Goal: Information Seeking & Learning: Learn about a topic

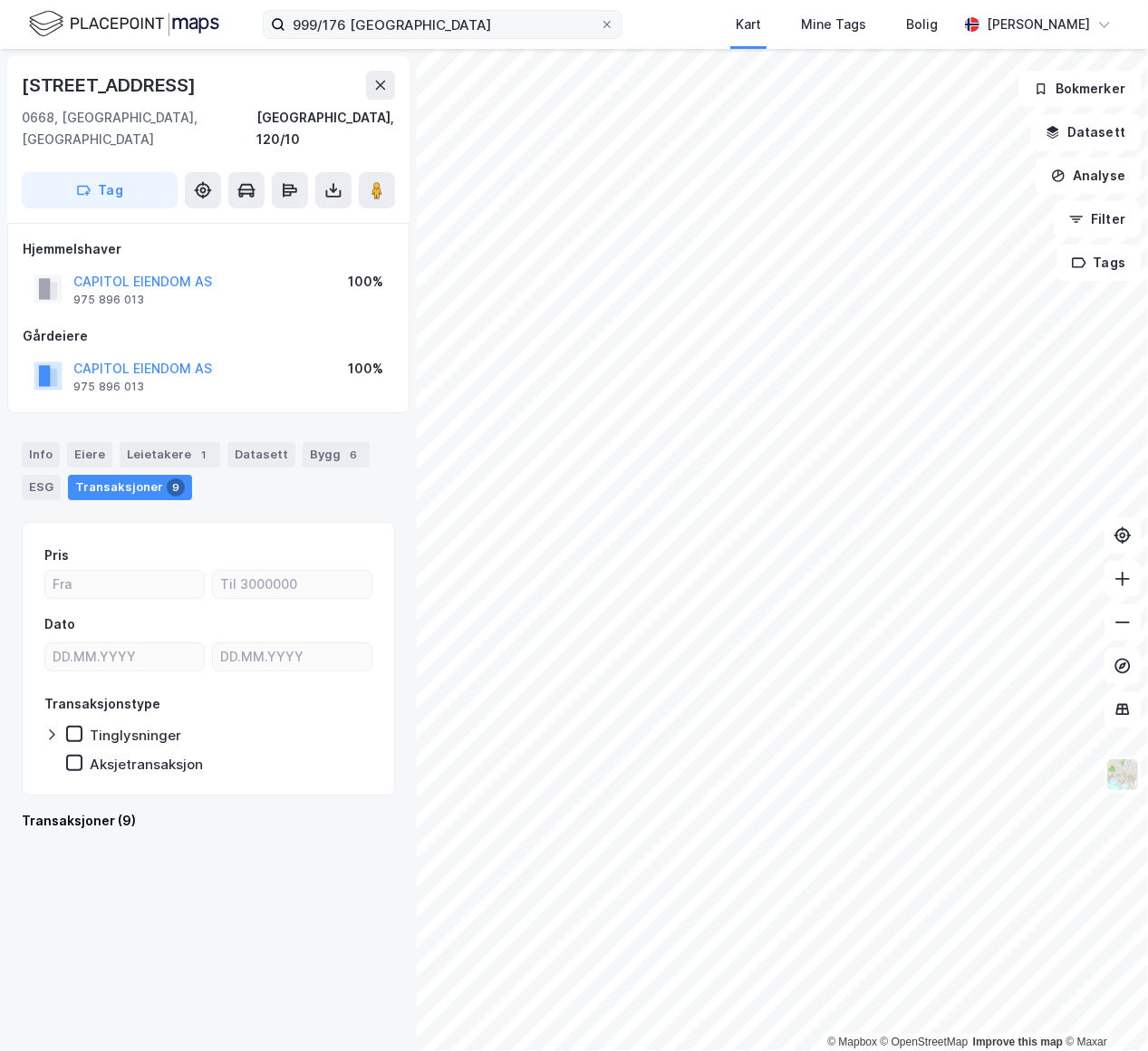
scroll to position [1852, 0]
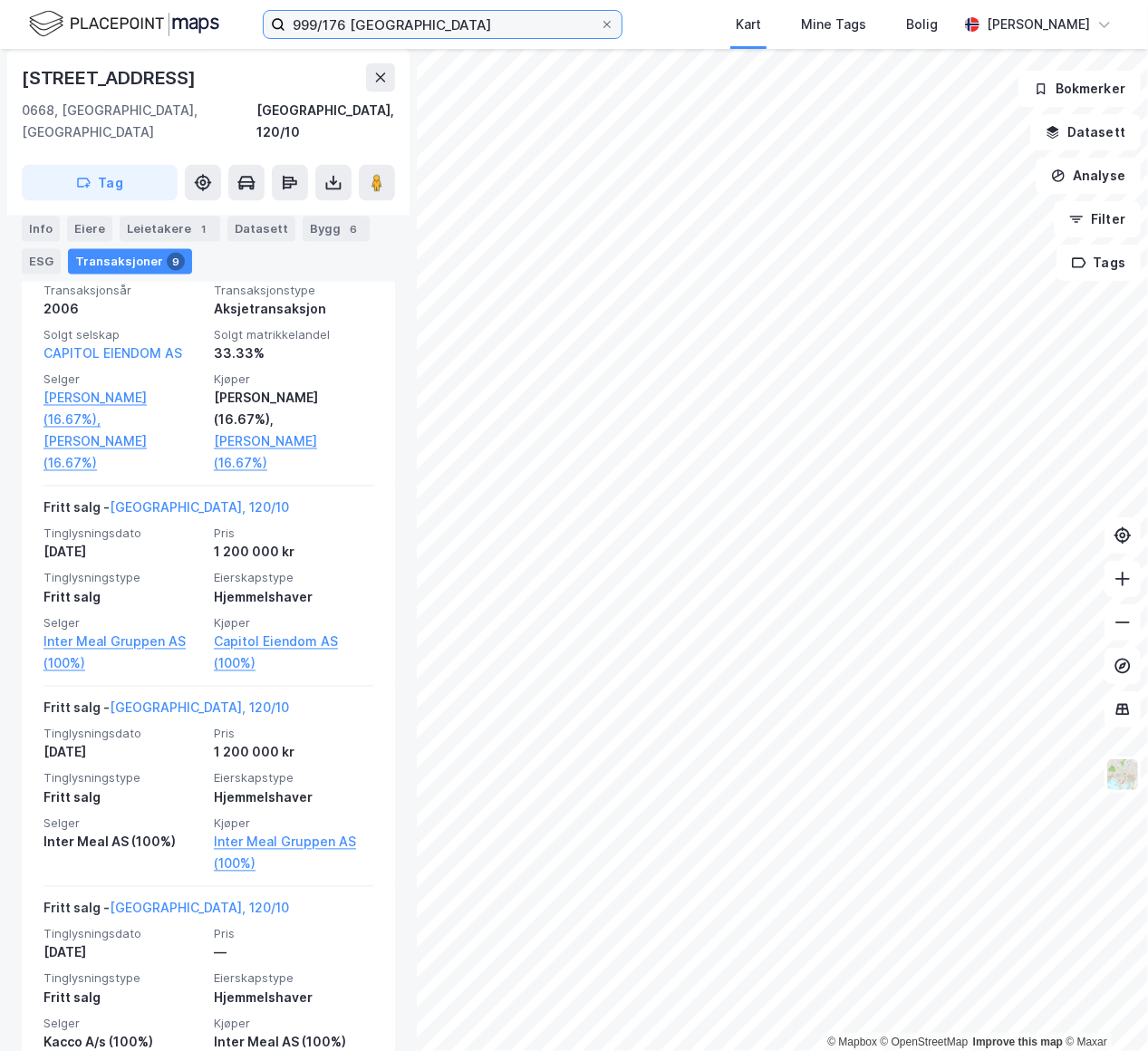
click at [411, 23] on input "999/176 oslo" at bounding box center [443, 24] width 315 height 27
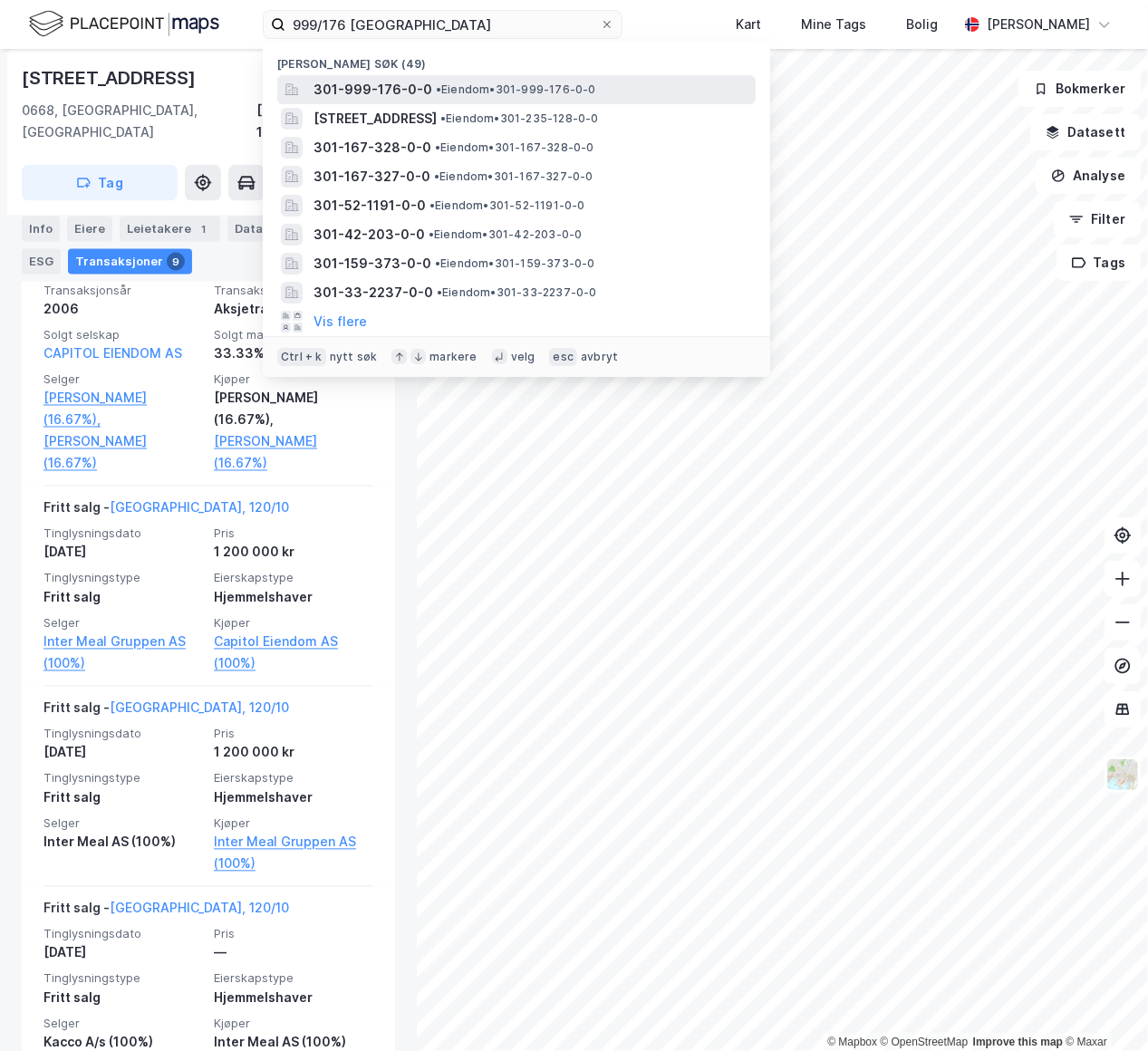
click at [496, 91] on span "• Eiendom • 301-999-176-0-0" at bounding box center [516, 90] width 160 height 15
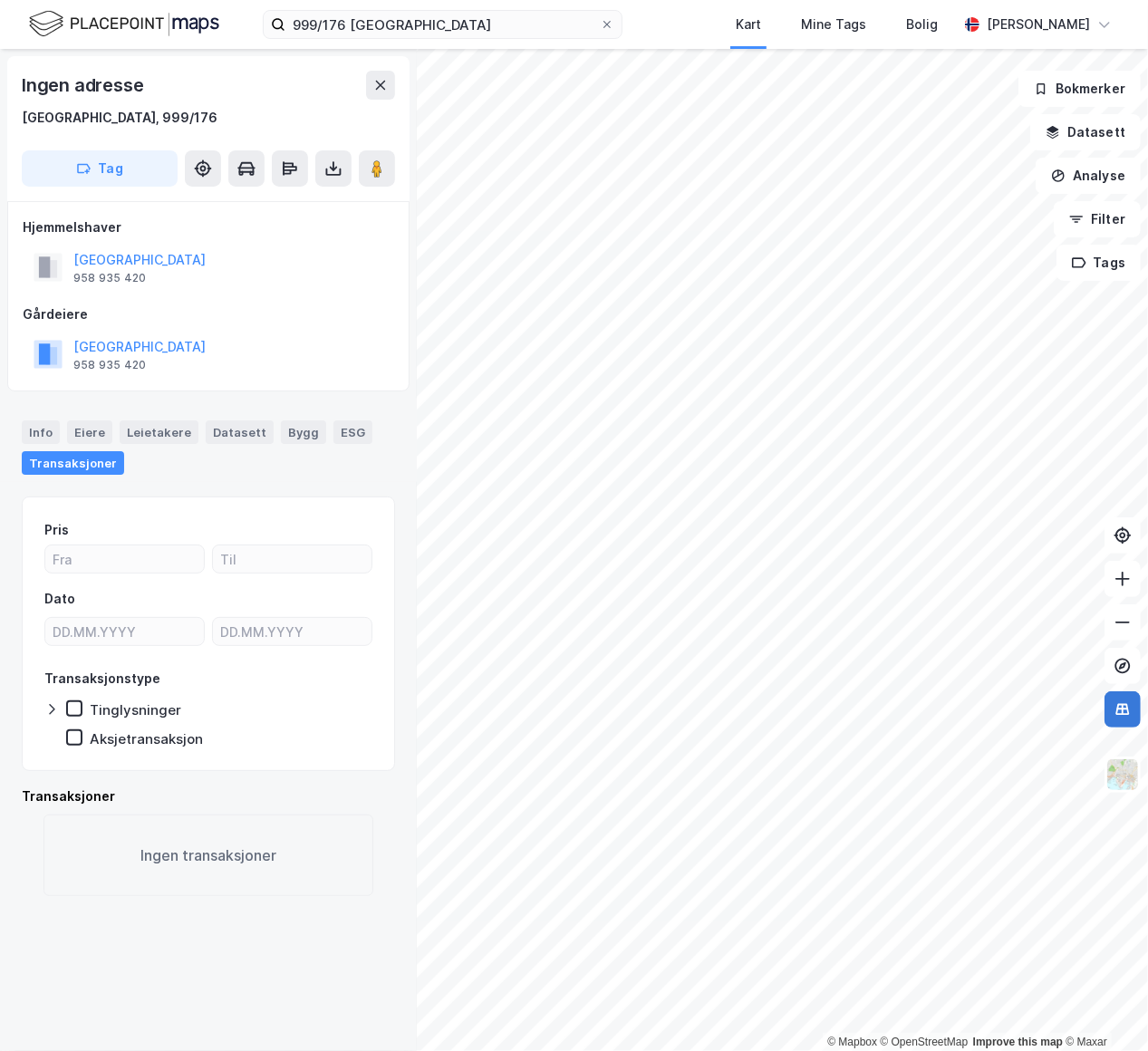
click at [1130, 714] on icon at bounding box center [1122, 708] width 18 height 18
click at [1127, 548] on button at bounding box center [1122, 535] width 36 height 36
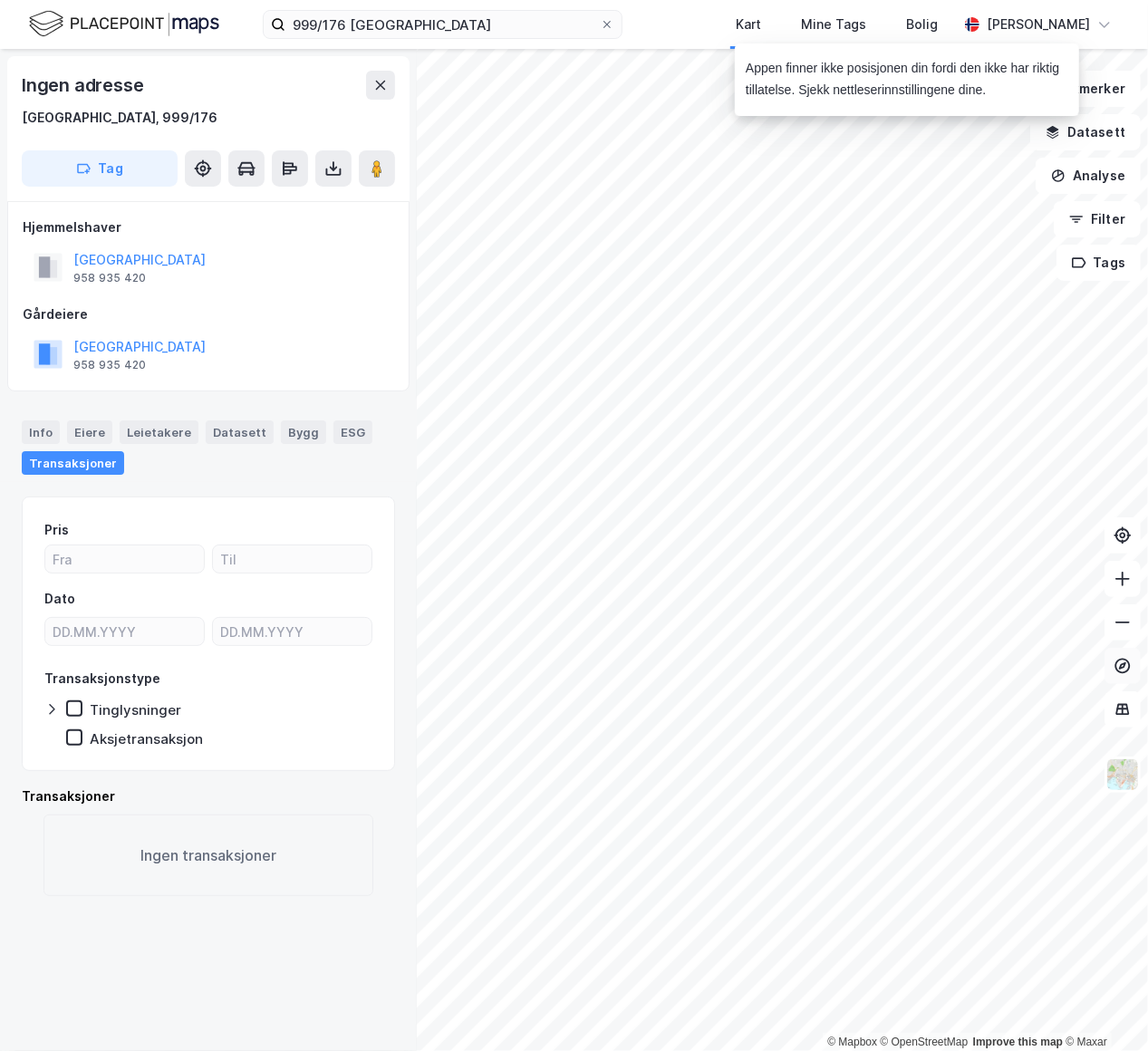
click at [1128, 674] on icon at bounding box center [1122, 666] width 18 height 18
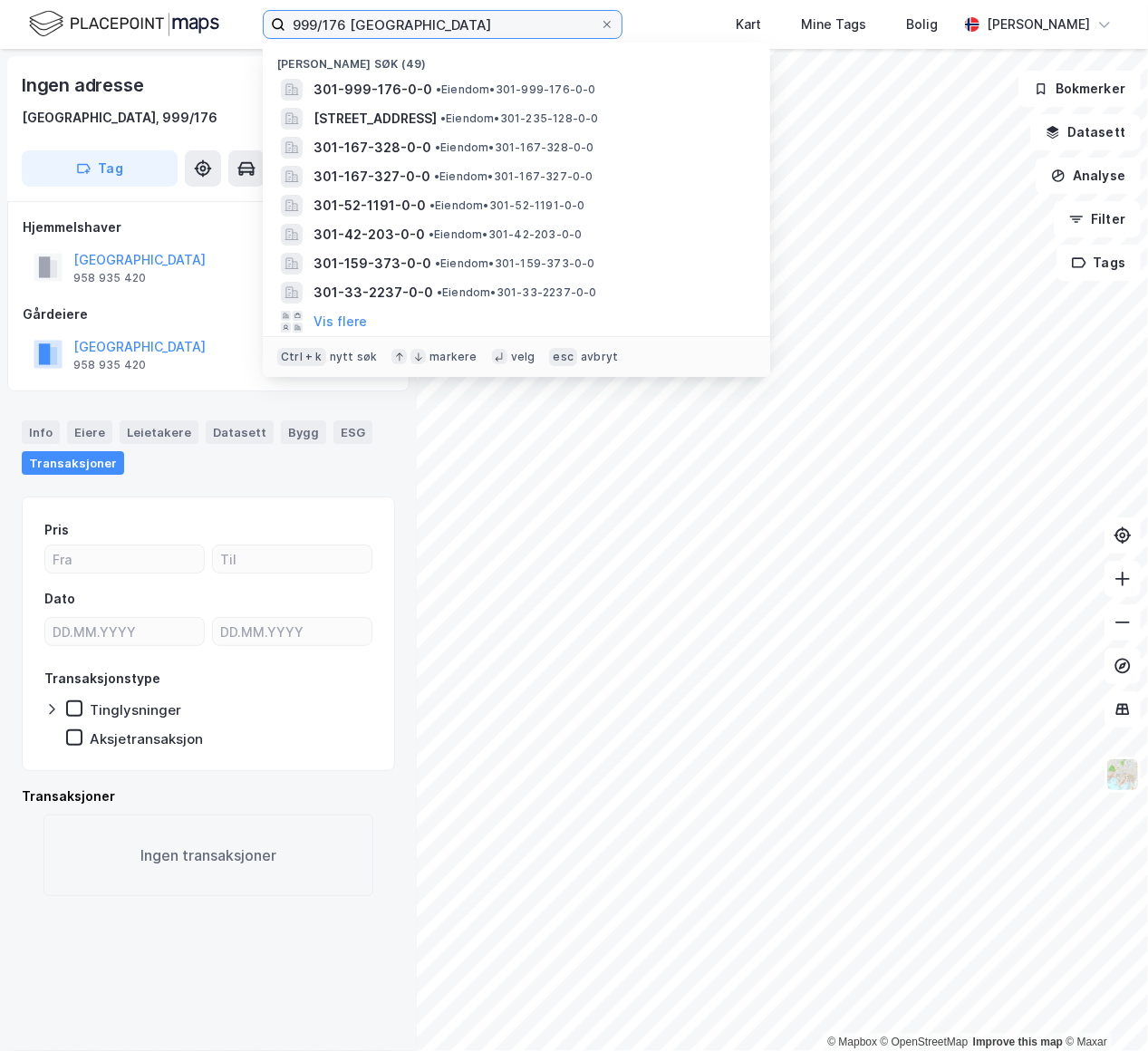
drag, startPoint x: 343, startPoint y: 20, endPoint x: 90, endPoint y: -15, distance: 255.4
click at [90, 0] on html "999/176 oslo Nylige søk (49) 301-999-176-0-0 • Eiendom • 301-999-176-0-0 Kongsh…" at bounding box center [574, 525] width 1148 height 1051
click at [337, 19] on input "999/176 oslo" at bounding box center [443, 24] width 315 height 27
click at [332, 23] on input "999/176 oslo" at bounding box center [443, 24] width 315 height 27
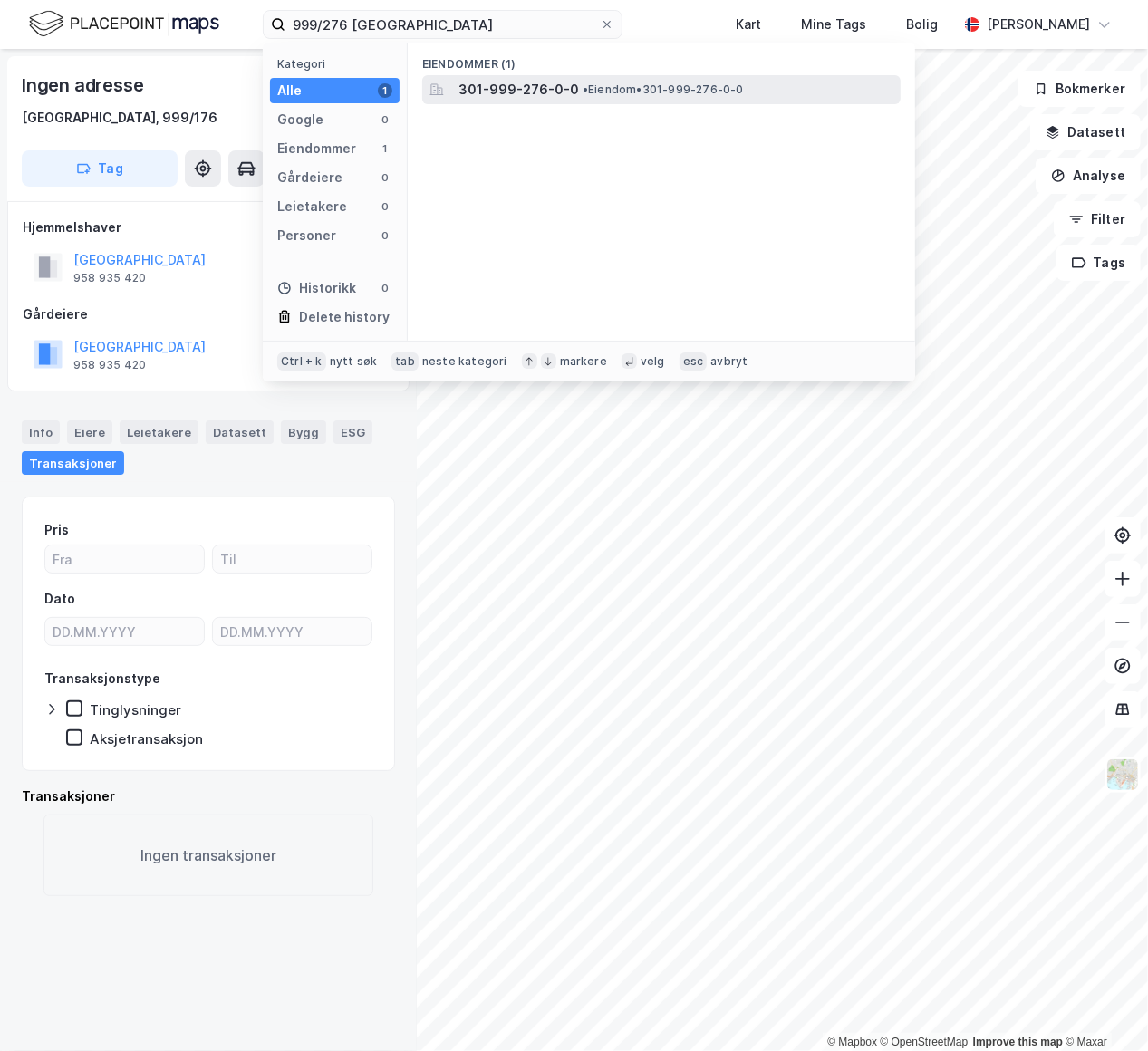
click at [606, 90] on span "• Eiendom • 301-999-276-0-0" at bounding box center [663, 90] width 161 height 15
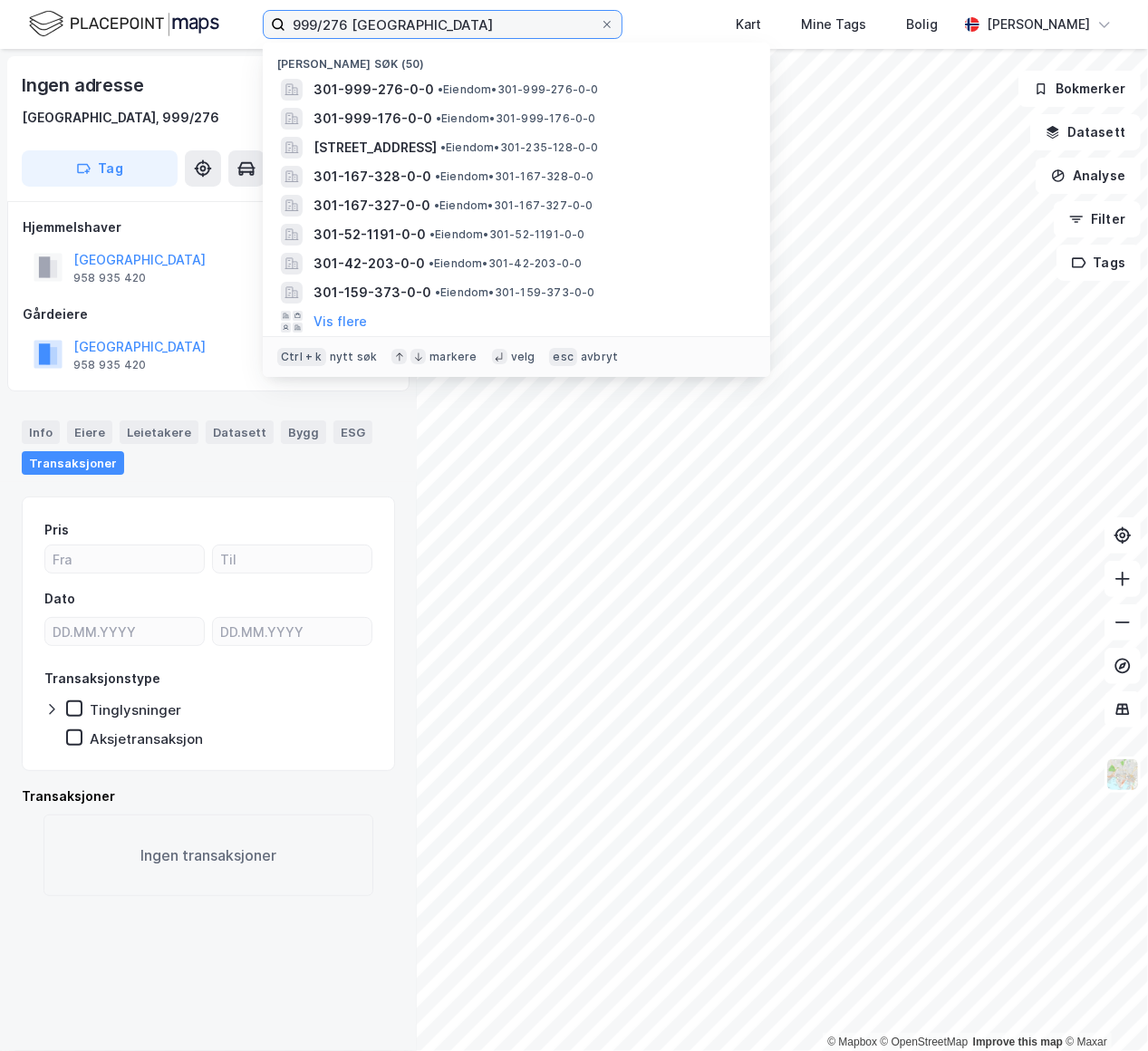
drag, startPoint x: 345, startPoint y: 24, endPoint x: 216, endPoint y: 17, distance: 129.2
click at [216, 17] on div "999/276 oslo Nylige søk (50) 301-999-276-0-0 • Eiendom • 301-999-276-0-0 301-99…" at bounding box center [574, 24] width 1148 height 49
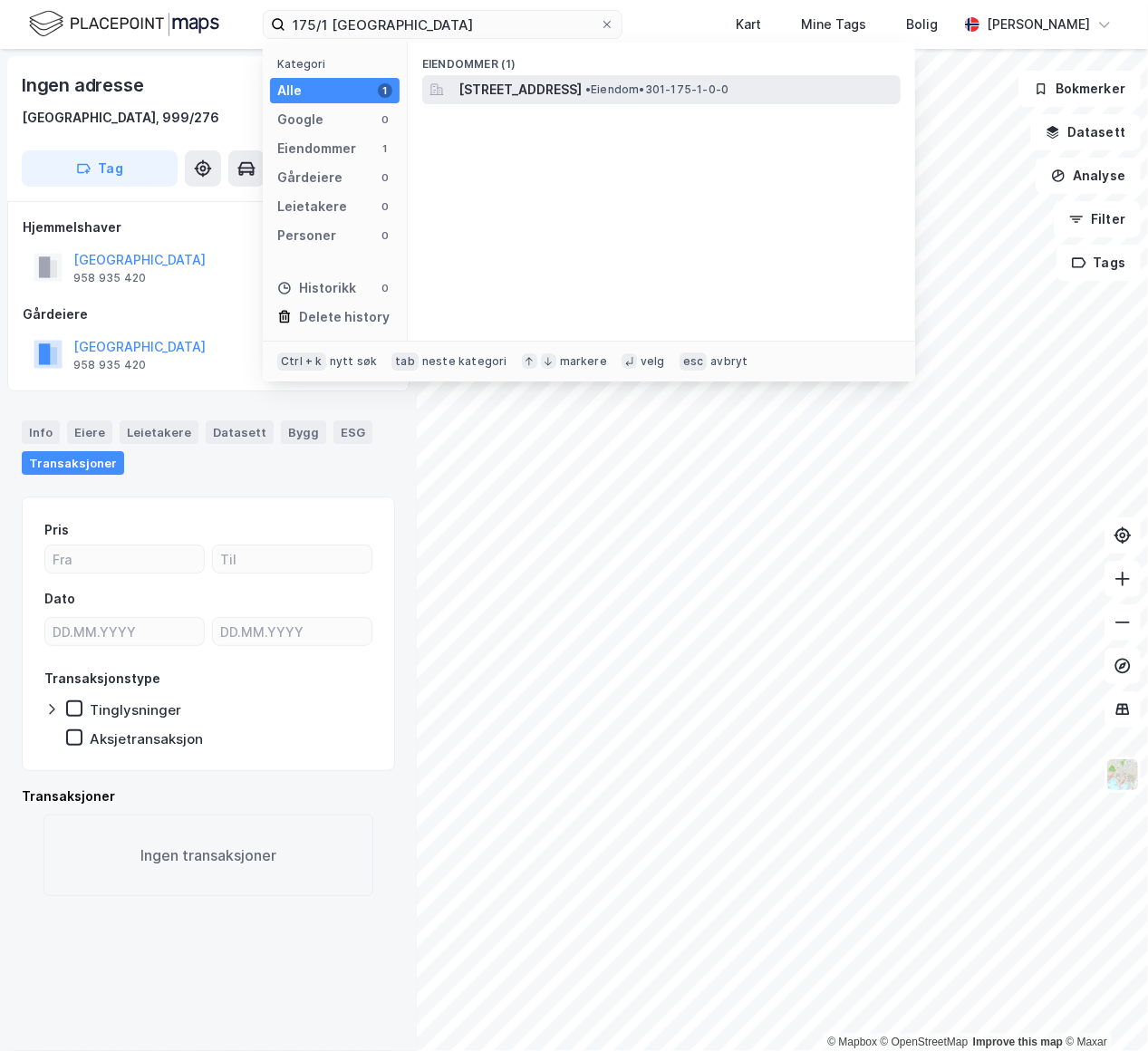
click at [581, 91] on span "Maurtuveien 870, 1291, OSLO, OSLO" at bounding box center [520, 89] width 123 height 21
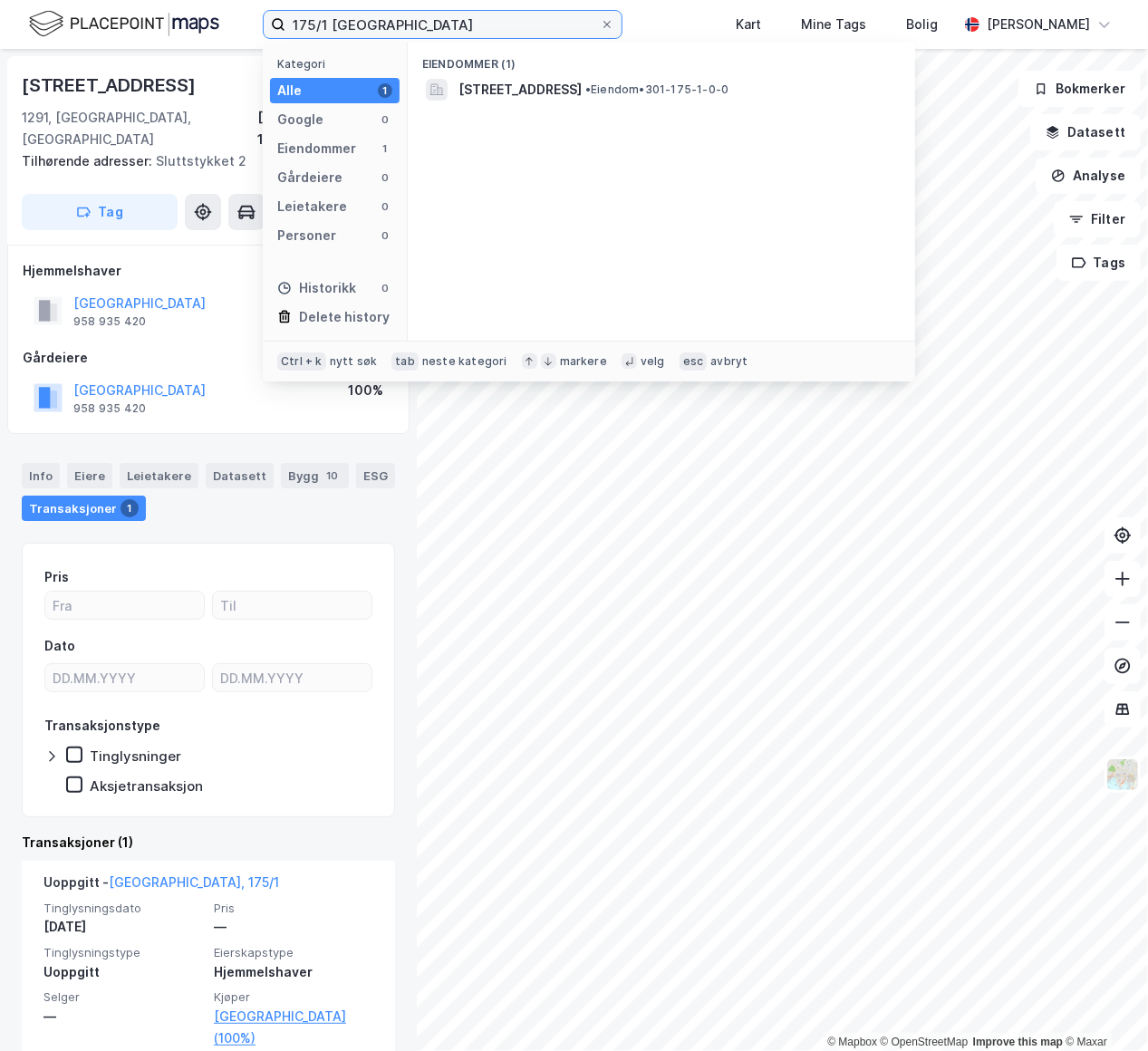
drag, startPoint x: 325, startPoint y: 23, endPoint x: 220, endPoint y: 22, distance: 105.0
click at [220, 22] on div "175/1 oslo Kategori Alle 1 Google 0 Eiendommer 1 Gårdeiere 0 Leietakere 0 Perso…" at bounding box center [574, 24] width 1148 height 49
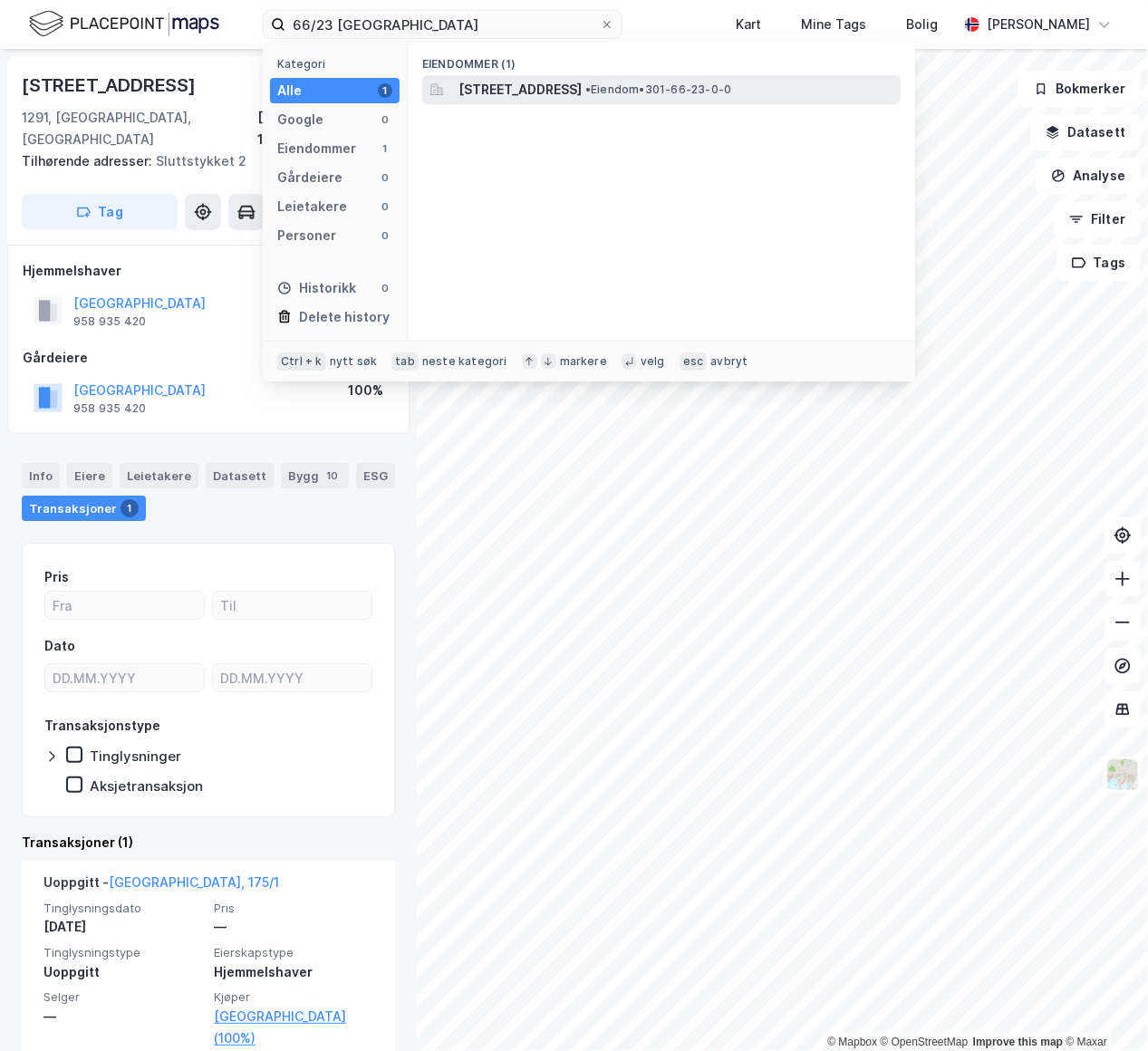
click at [572, 81] on span "Maridalsveien 586, 0890, OSLO, OSLO" at bounding box center [520, 89] width 123 height 21
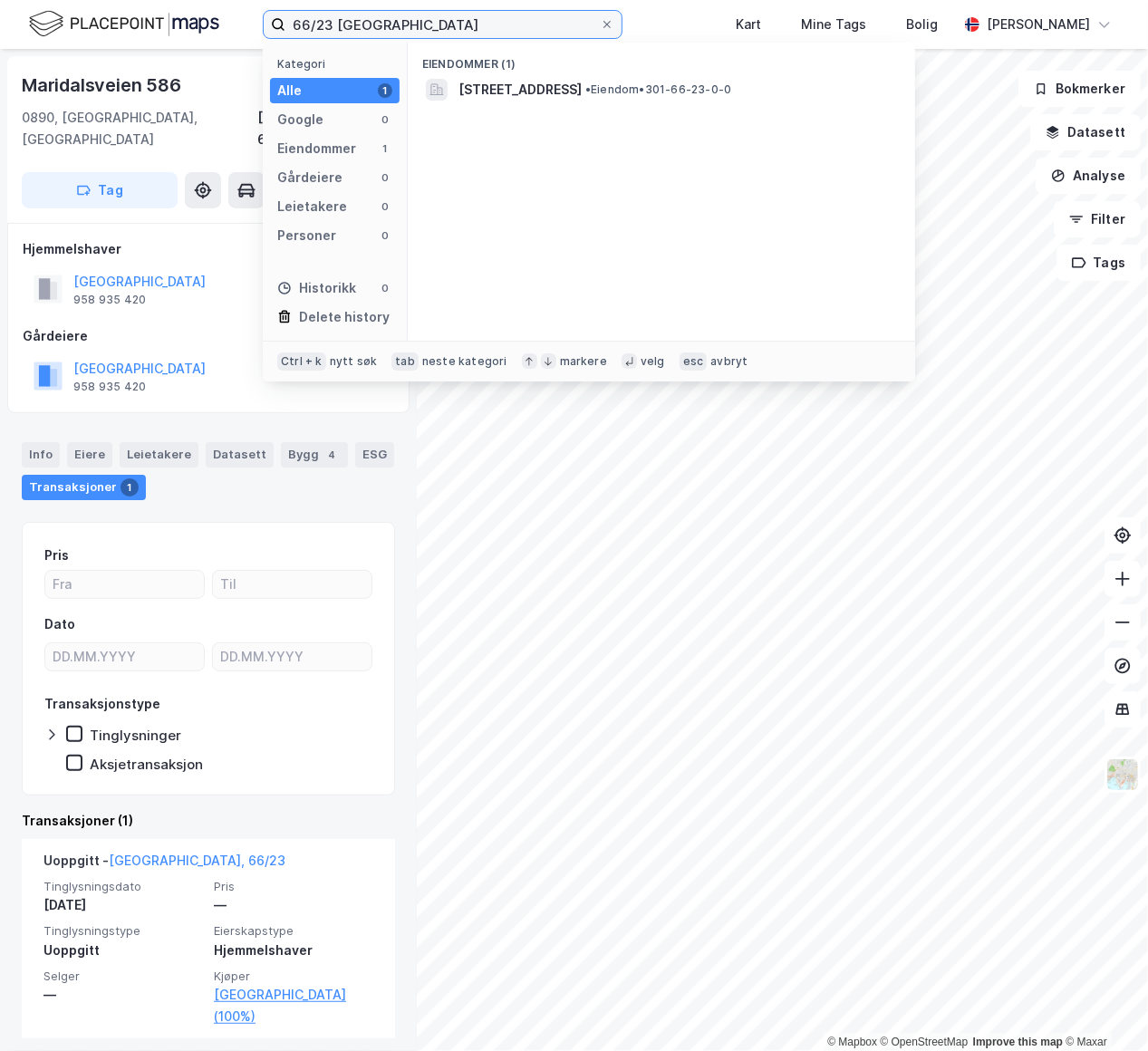
drag, startPoint x: 329, startPoint y: 26, endPoint x: 259, endPoint y: 20, distance: 70.3
click at [259, 20] on div "66/23 oslo Kategori Alle 1 Google 0 Eiendommer 1 Gårdeiere 0 Leietakere 0 Perso…" at bounding box center [574, 24] width 1148 height 49
type input "83/2 [GEOGRAPHIC_DATA]"
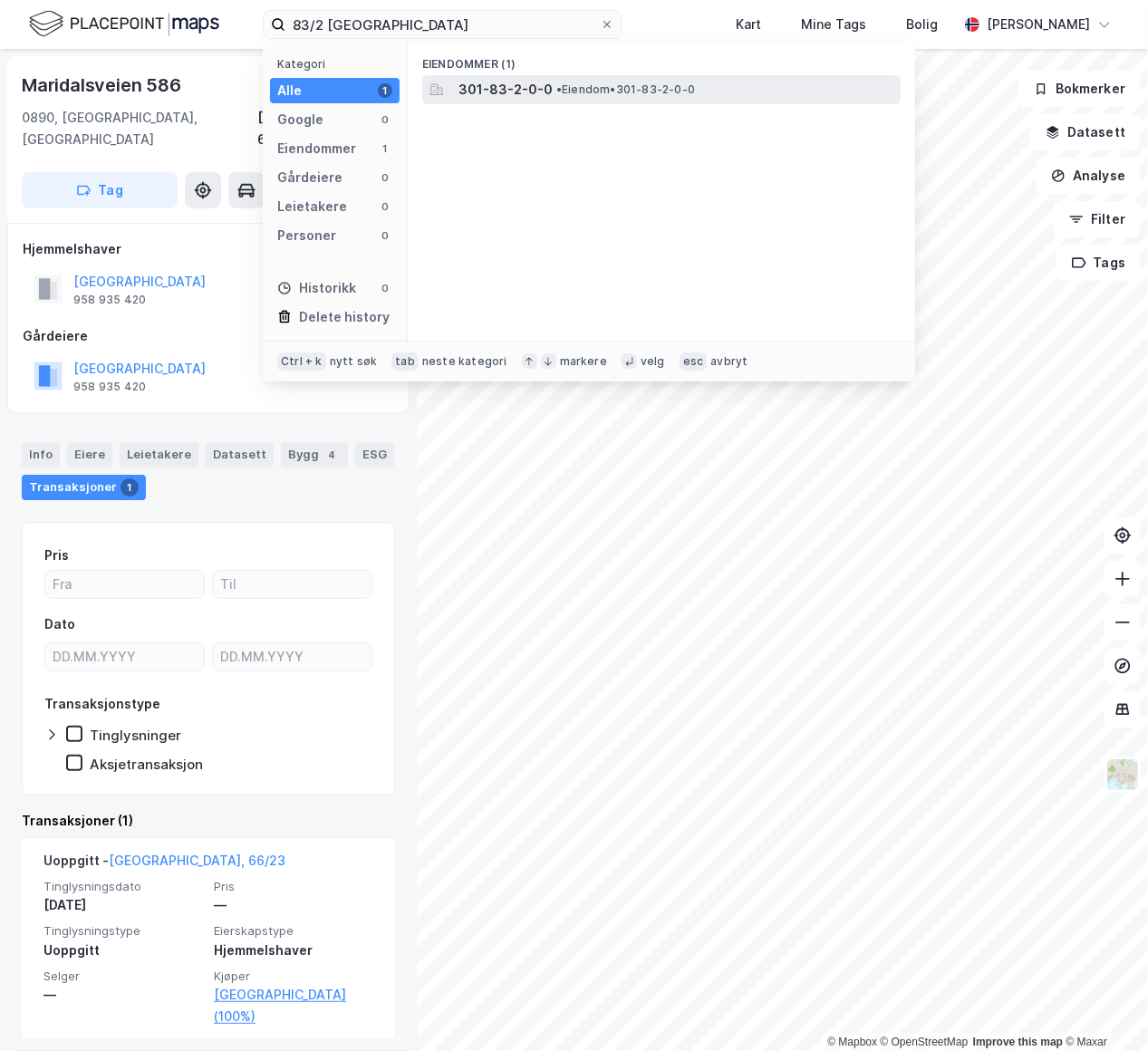
click at [506, 79] on span "301-83-2-0-0" at bounding box center [505, 89] width 94 height 21
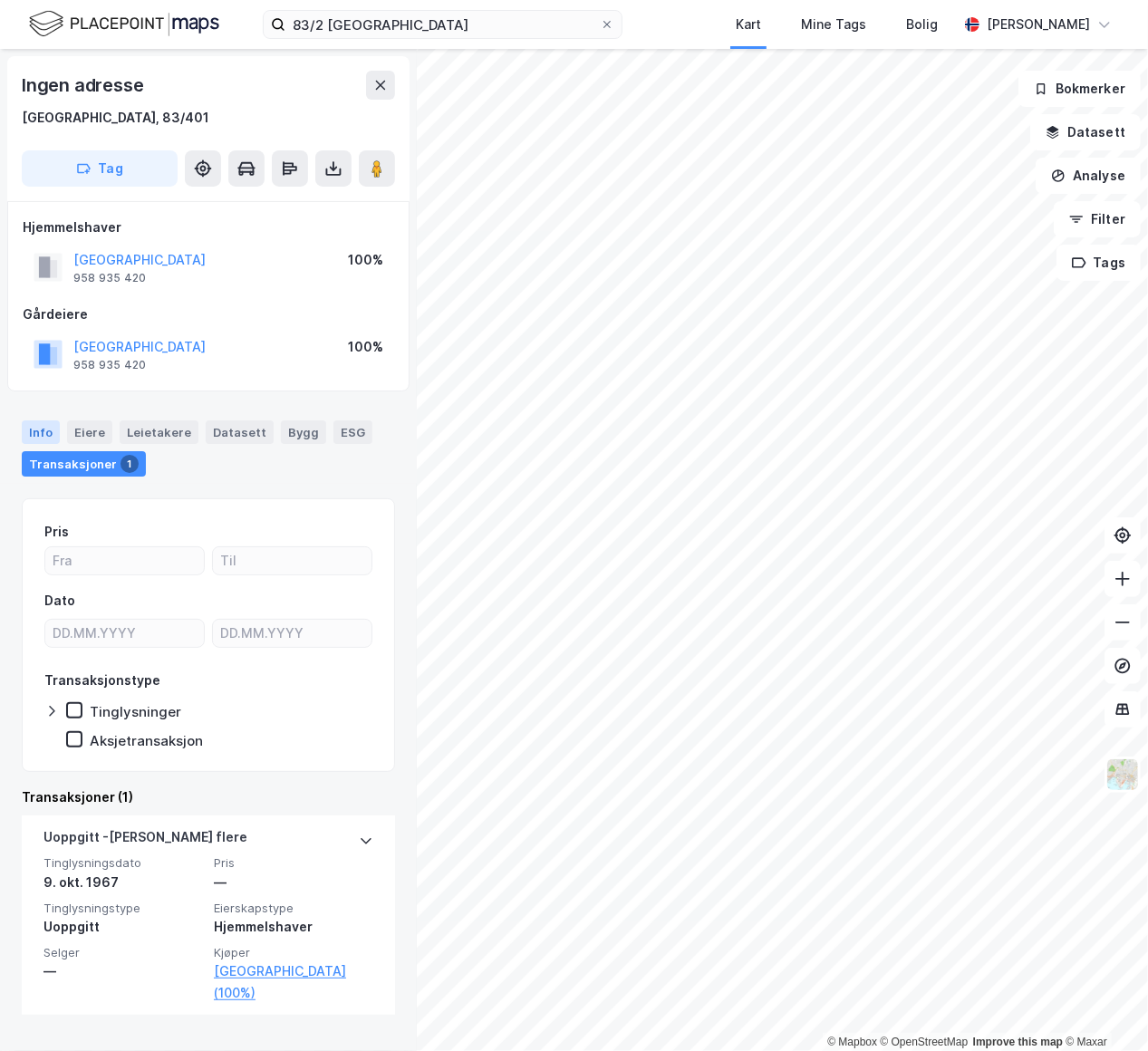
click at [54, 424] on div "Info" at bounding box center [40, 432] width 38 height 23
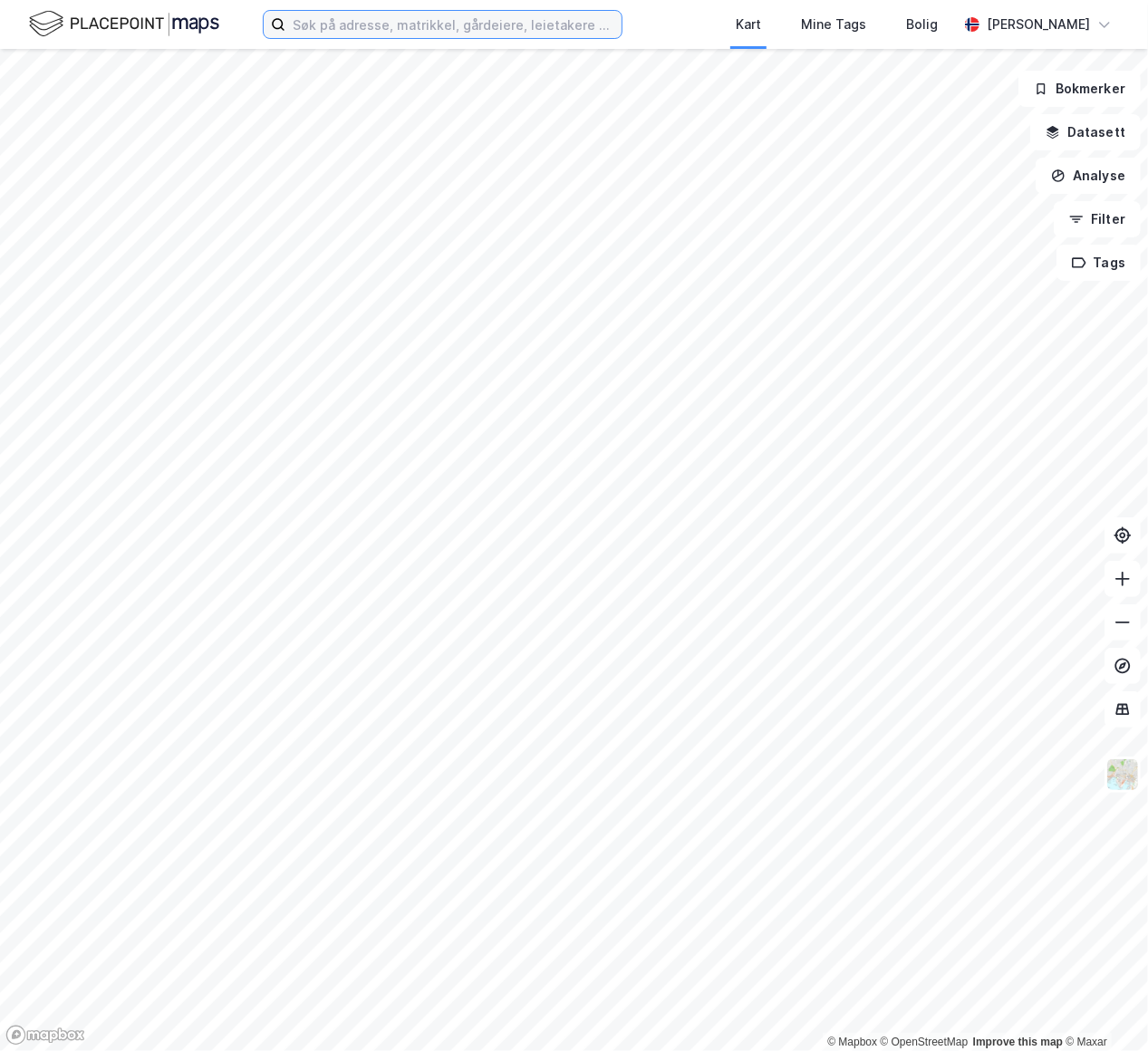
click at [331, 29] on input at bounding box center [453, 24] width 336 height 27
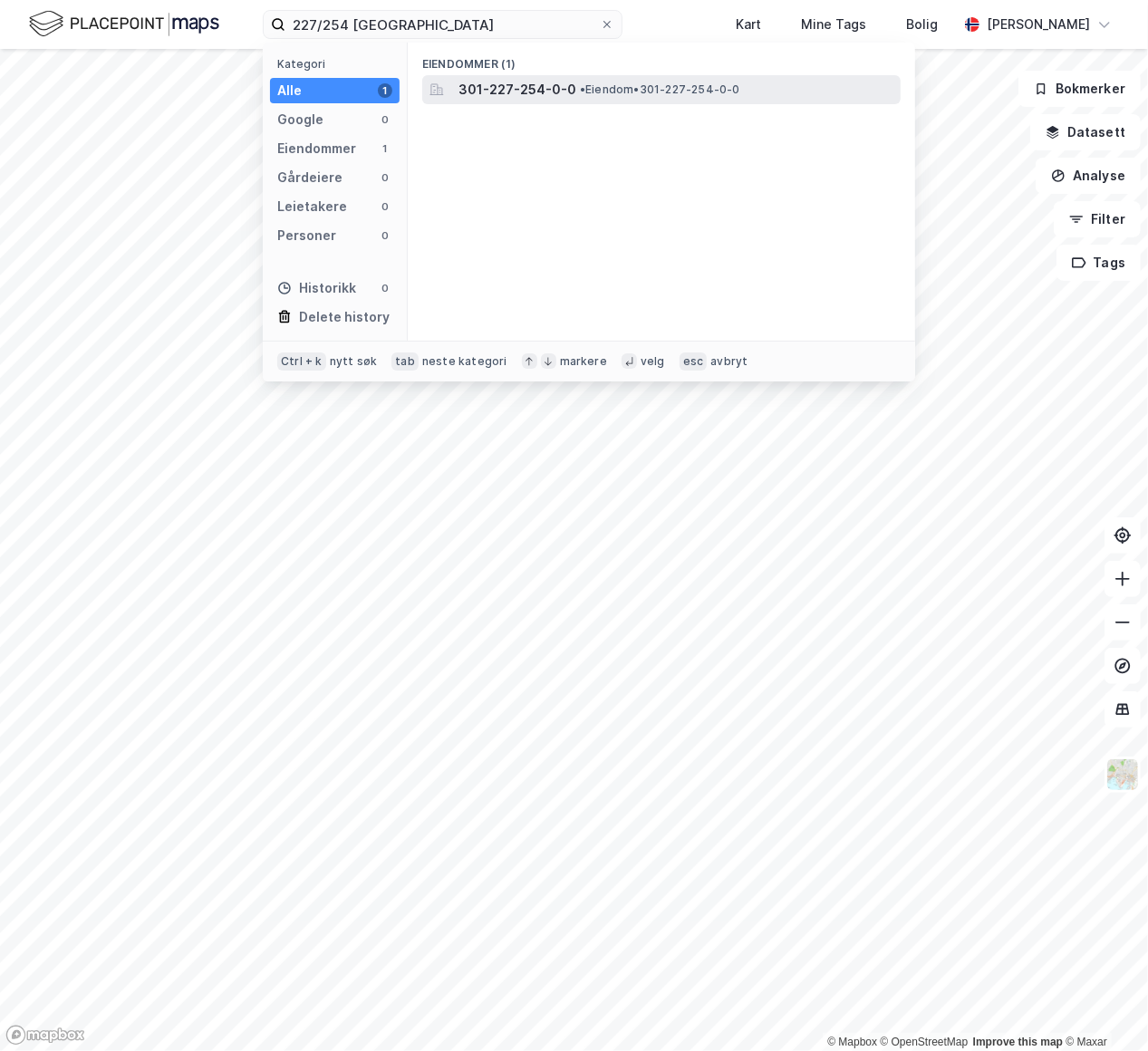
click at [446, 92] on div at bounding box center [436, 89] width 21 height 21
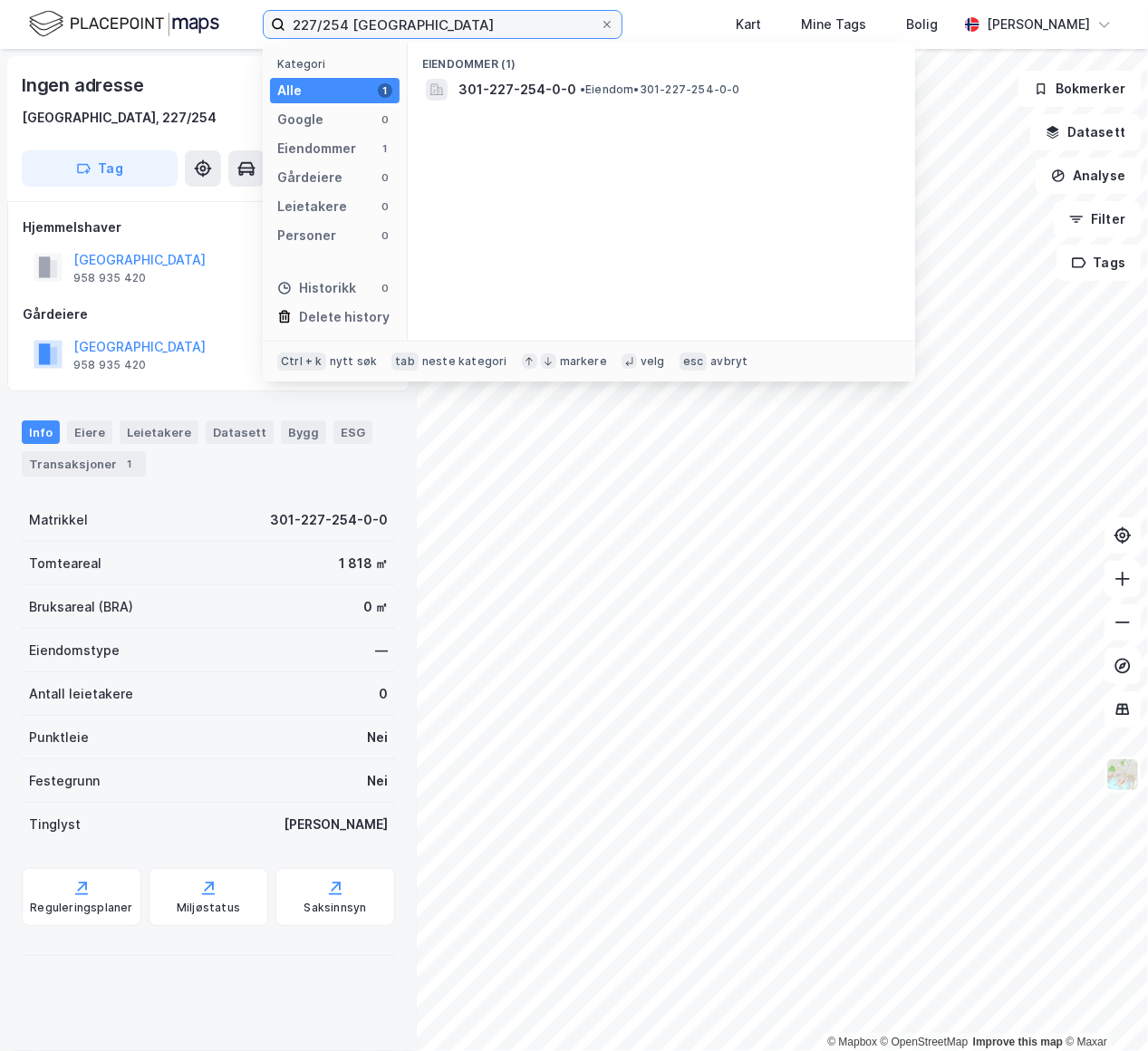
drag, startPoint x: 345, startPoint y: 20, endPoint x: 169, endPoint y: 36, distance: 176.7
click at [169, 36] on div "227/254 oslo Kategori Alle 1 Google 0 Eiendommer 1 Gårdeiere 0 Leietakere 0 Per…" at bounding box center [574, 24] width 1148 height 49
type input "94/32 oslo"
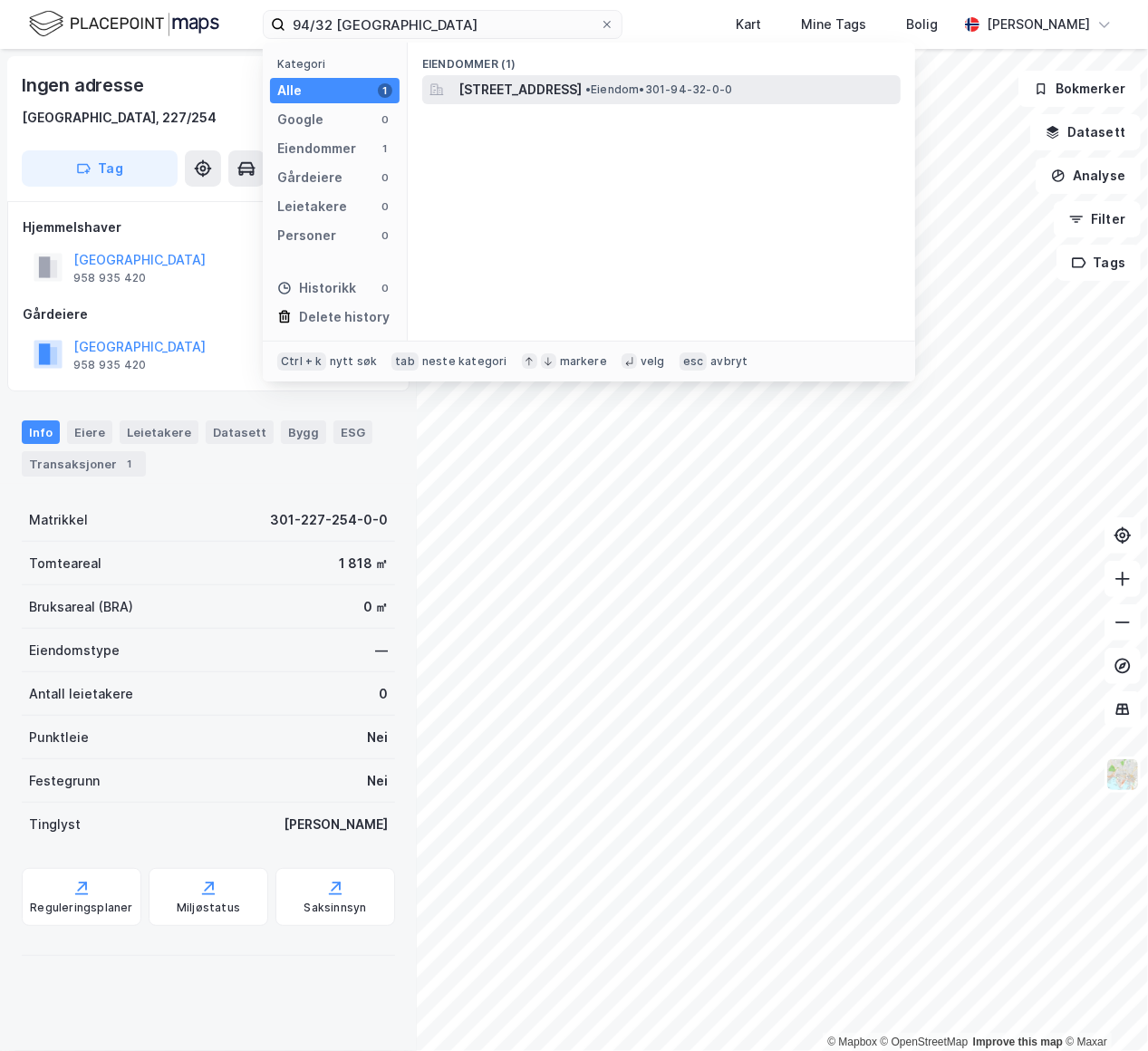
click at [582, 82] on span "Trondheimsveien 470, 0962, OSLO, OSLO" at bounding box center [520, 89] width 123 height 21
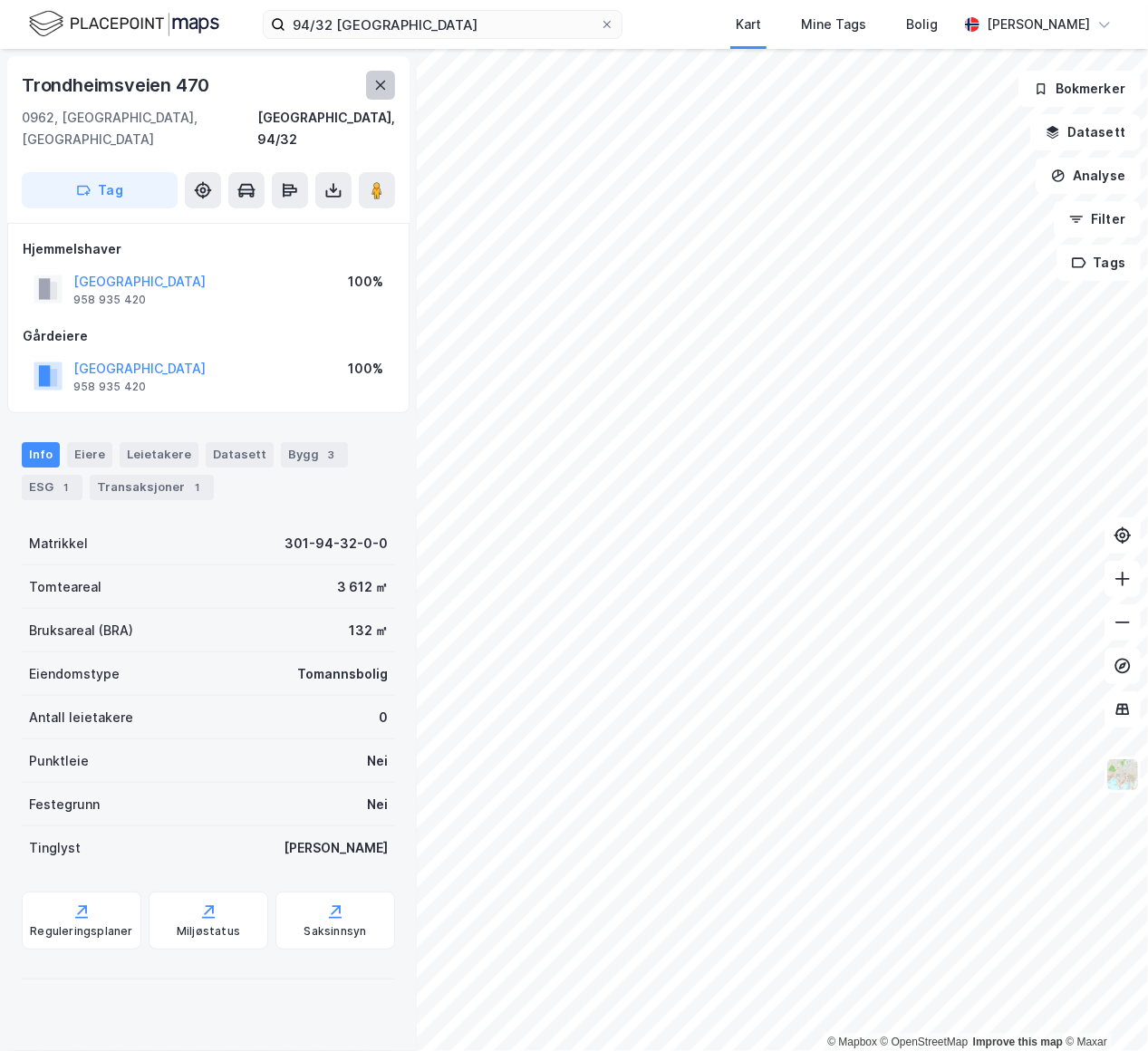
click at [374, 83] on icon at bounding box center [381, 86] width 15 height 15
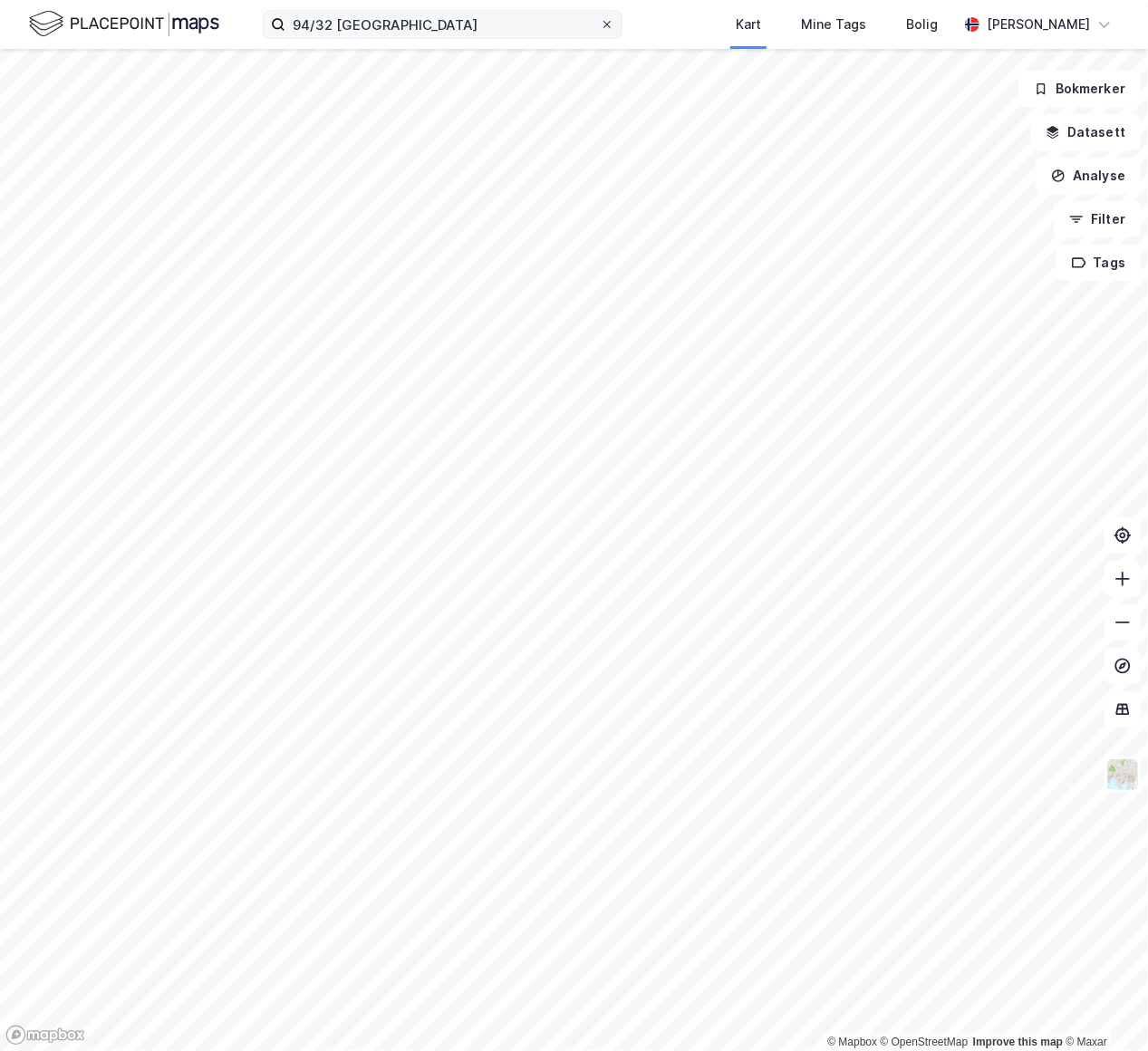
click at [612, 20] on icon at bounding box center [607, 24] width 11 height 11
click at [600, 20] on input "94/32 oslo" at bounding box center [443, 24] width 315 height 27
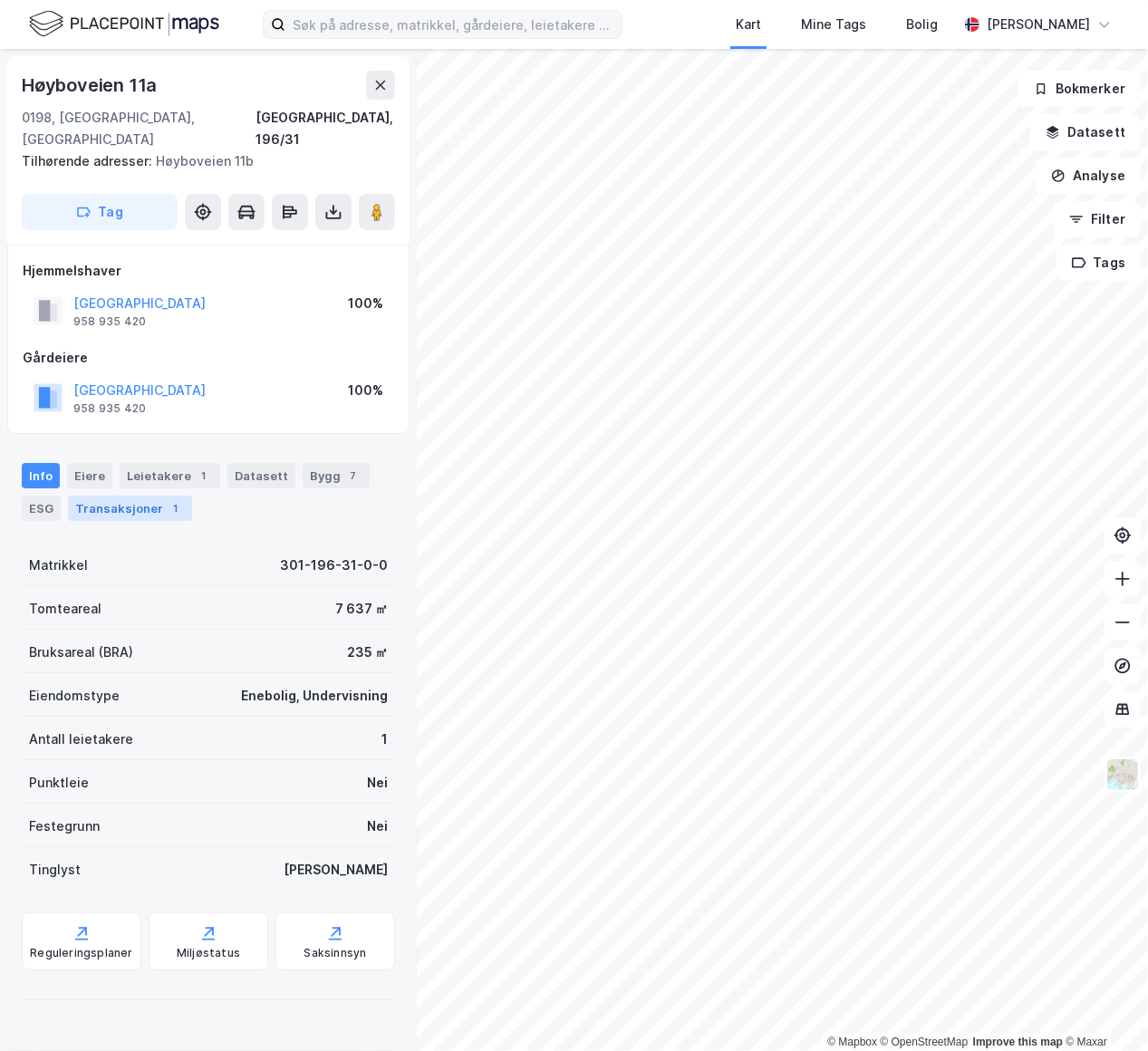
click at [150, 495] on div "Transaksjoner 1" at bounding box center [129, 507] width 124 height 25
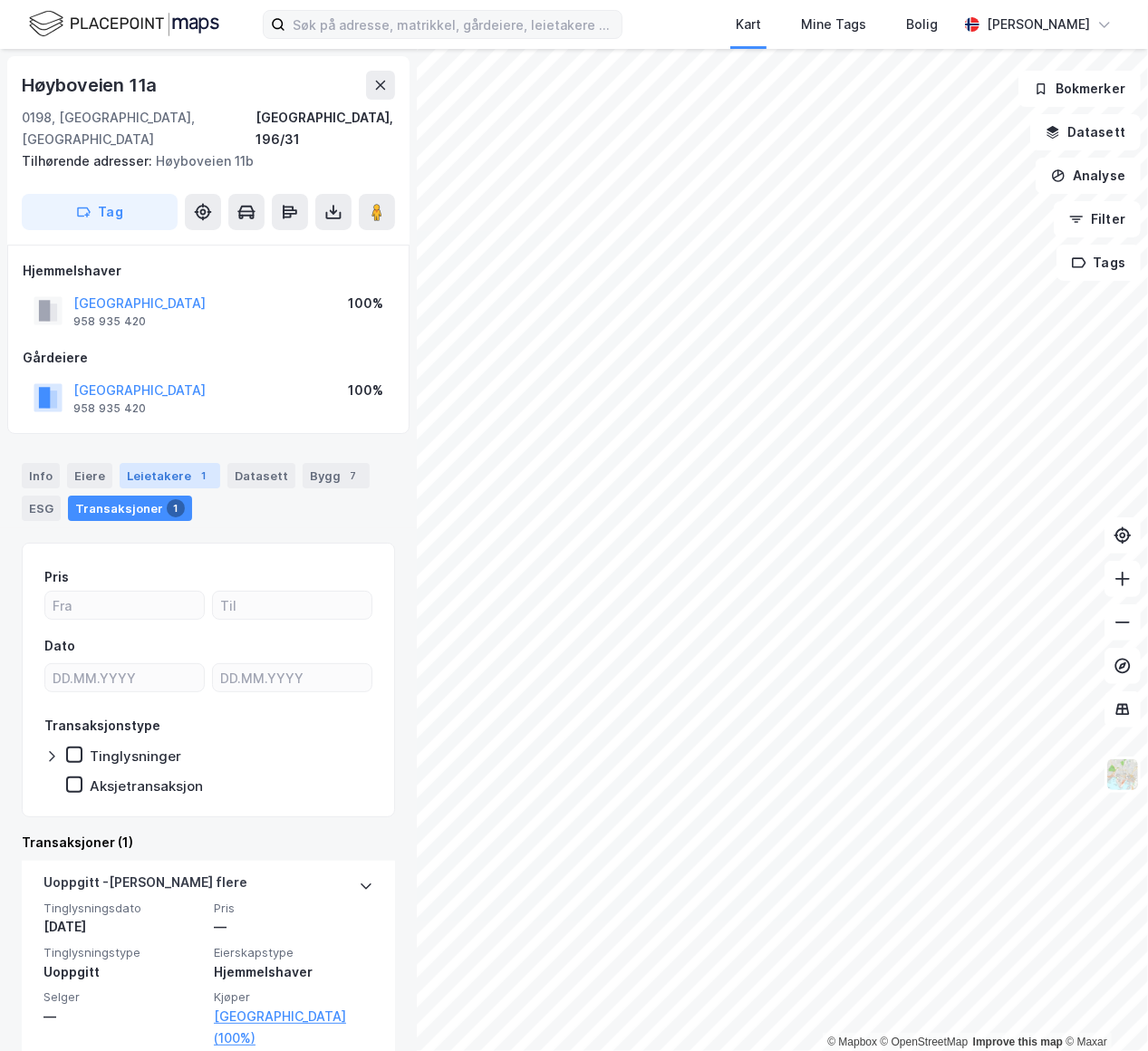
click at [172, 463] on div "Leietakere 1" at bounding box center [169, 475] width 101 height 25
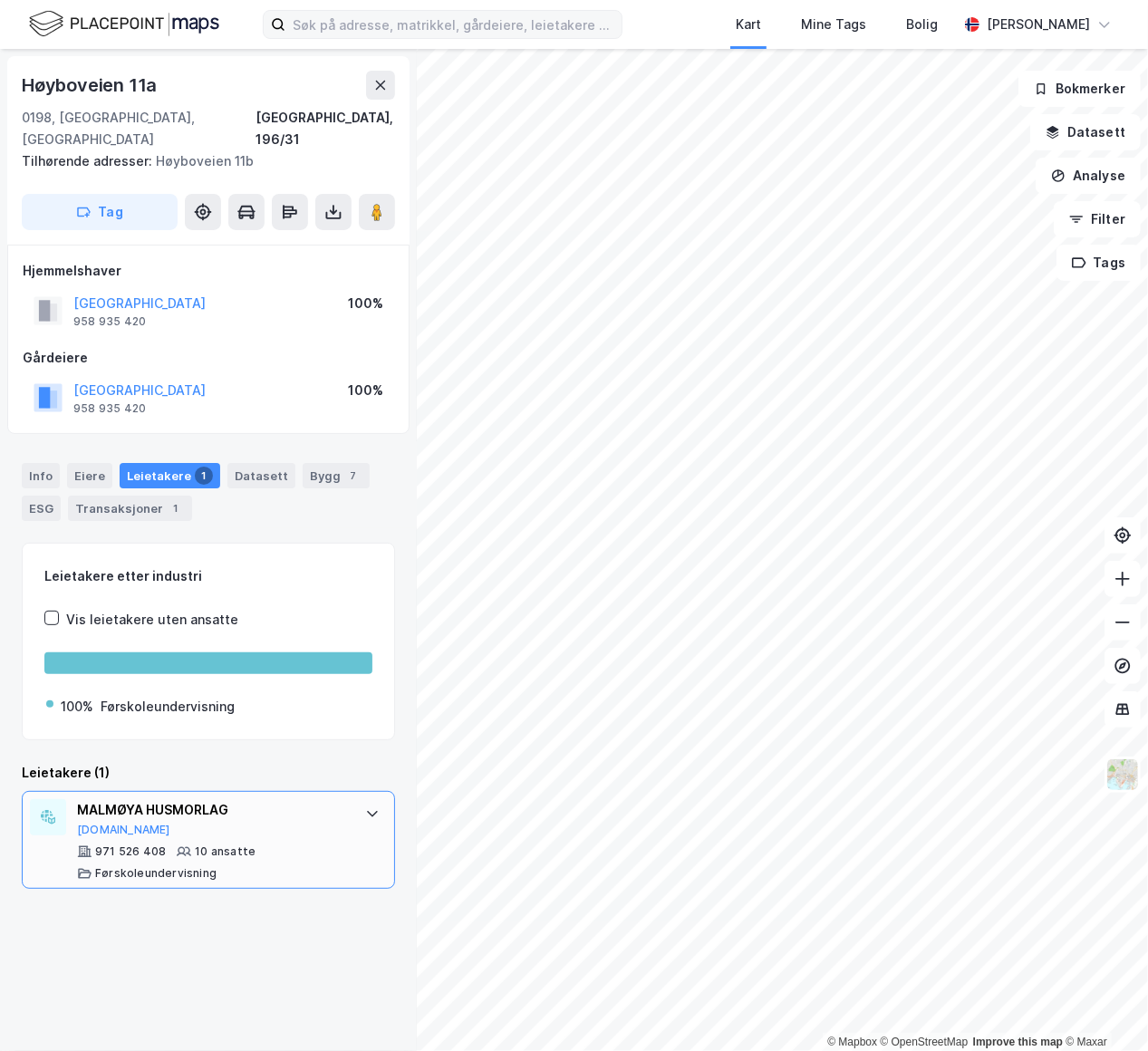
click at [191, 810] on div "MALMØYA HUSMORLAG Proff.no" at bounding box center [212, 817] width 270 height 38
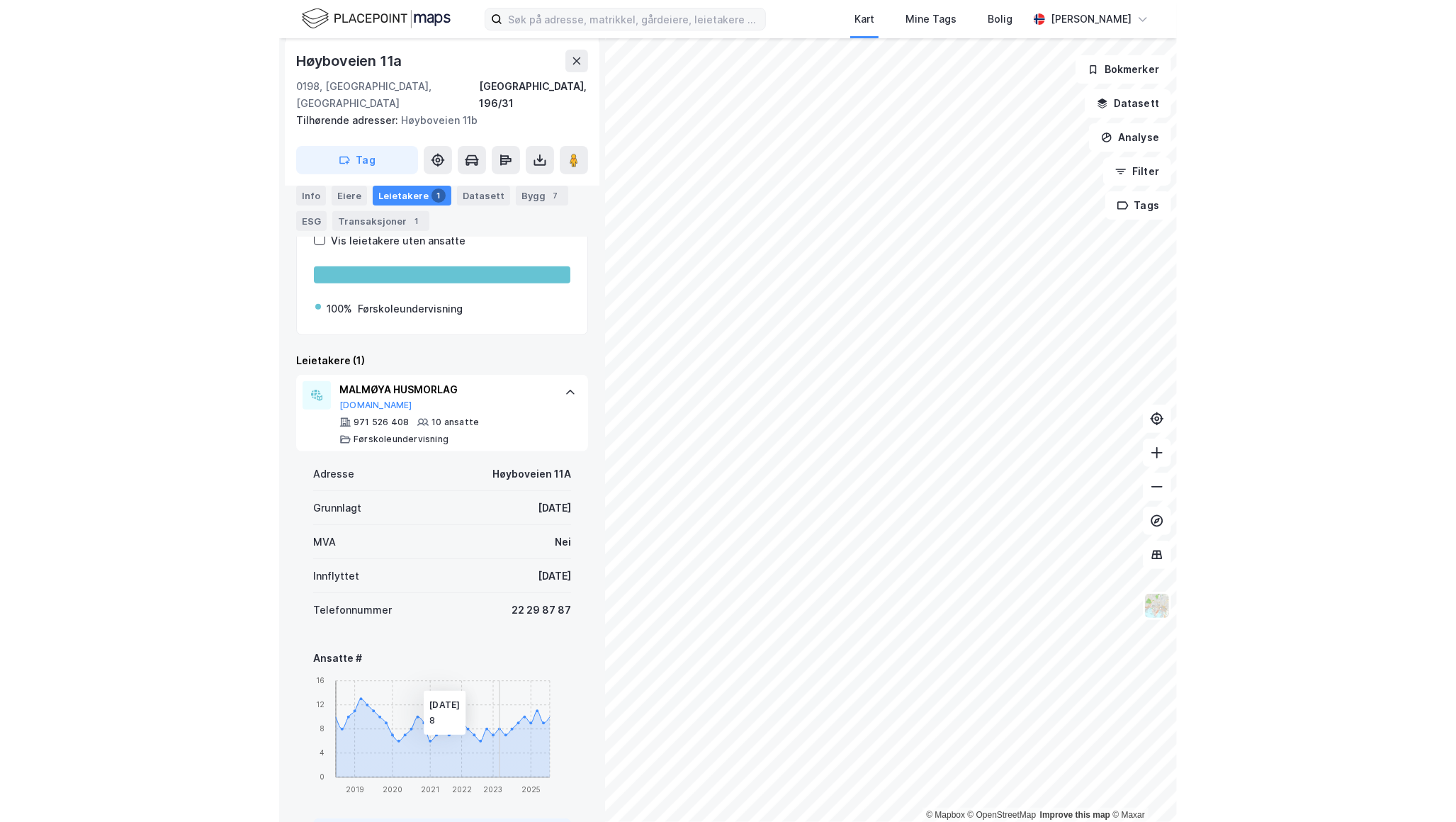
scroll to position [257, 0]
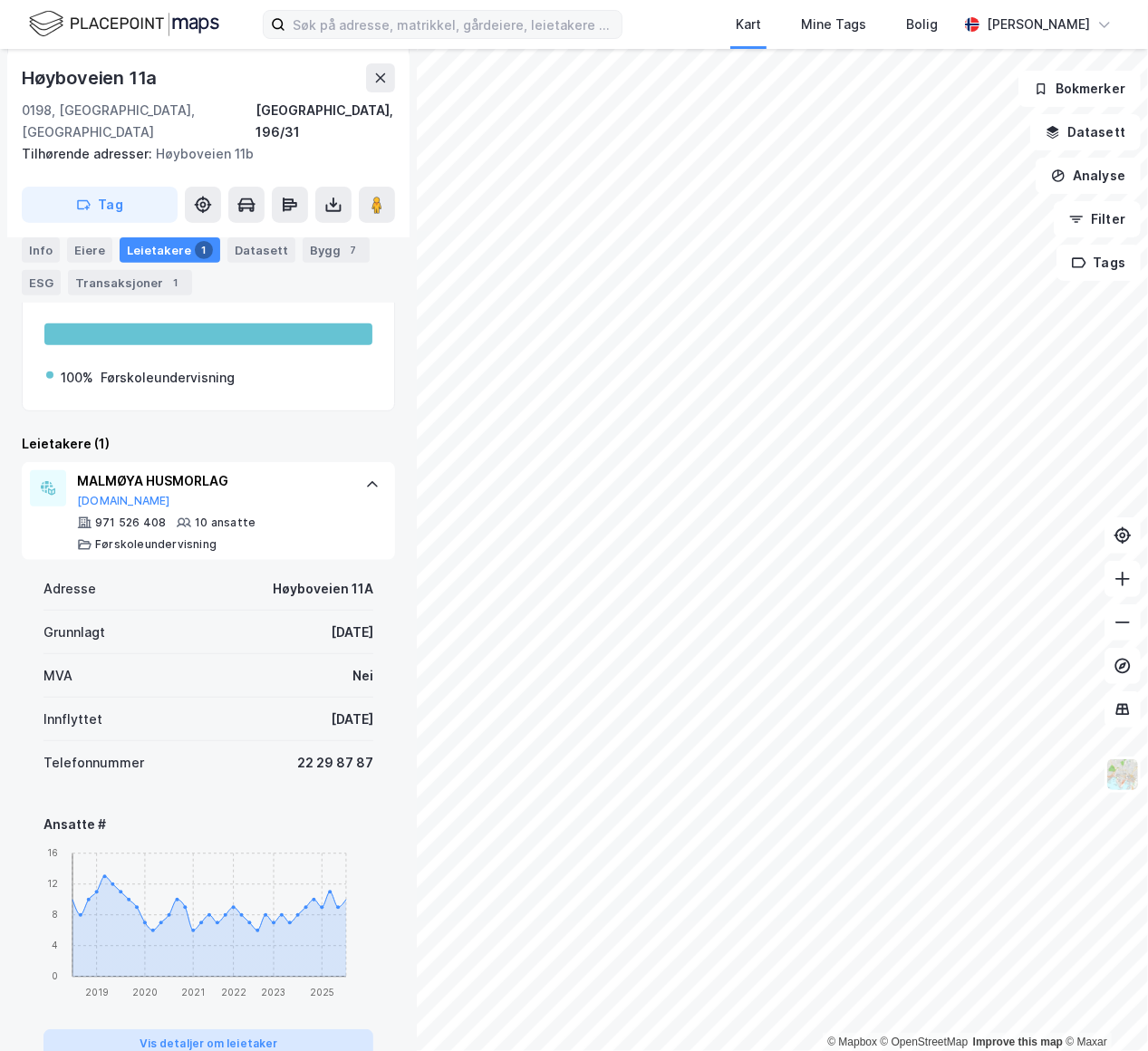
click at [240, 1030] on button "Vis detaljer om leietaker" at bounding box center [209, 1044] width 330 height 29
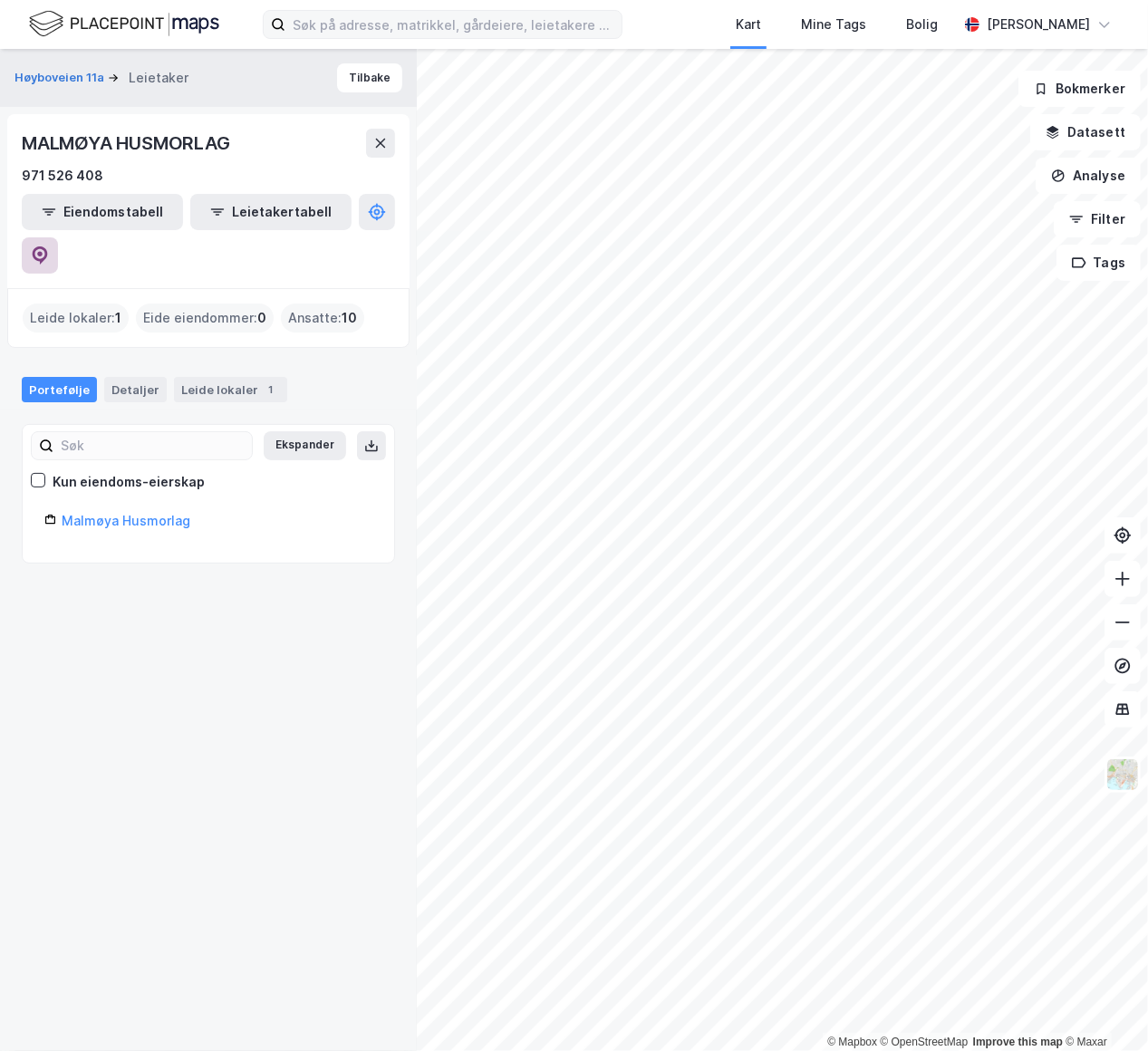
click at [49, 247] on icon at bounding box center [39, 255] width 18 height 18
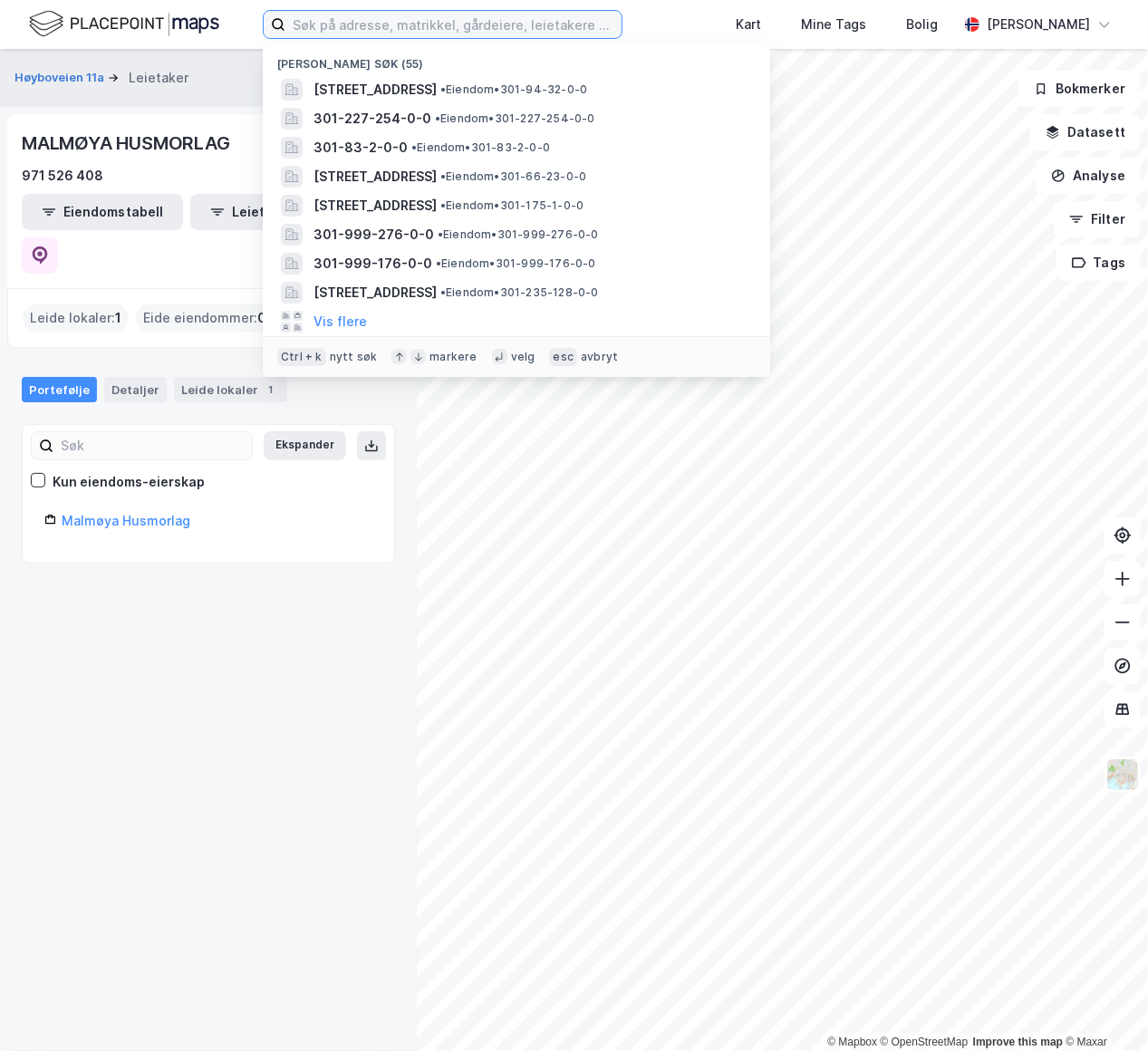
click at [377, 28] on input at bounding box center [453, 24] width 336 height 27
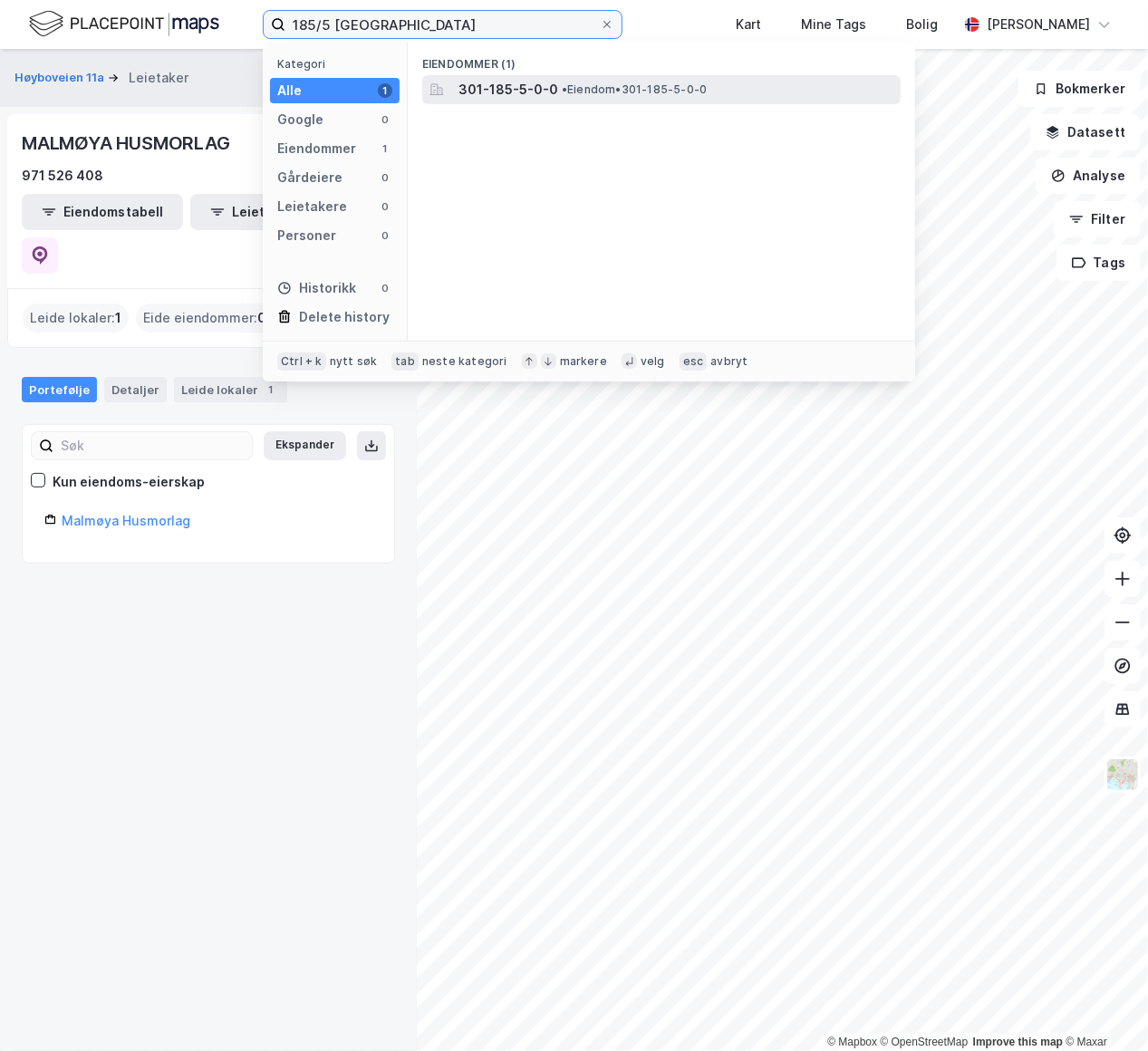
type input "185/5 oslo"
click at [517, 93] on span "301-185-5-0-0" at bounding box center [507, 89] width 100 height 21
